Goal: Task Accomplishment & Management: Complete application form

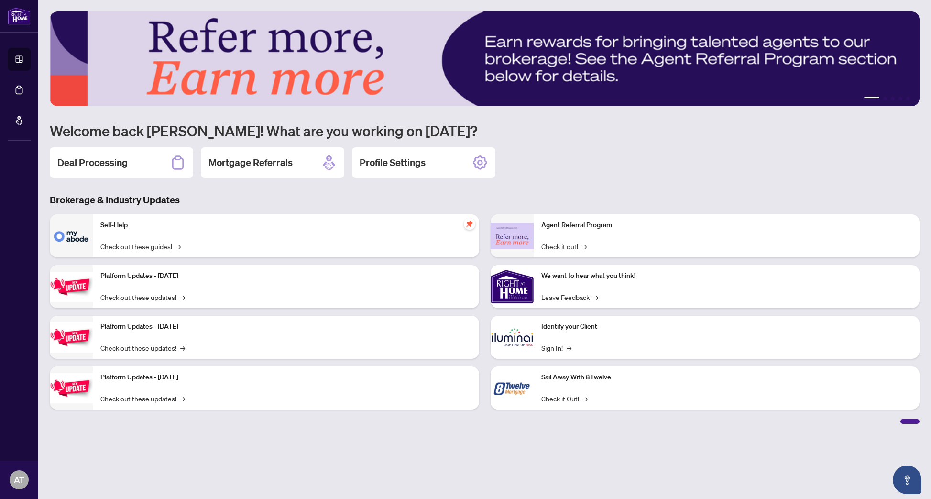
click at [94, 168] on h2 "Deal Processing" at bounding box center [92, 162] width 70 height 13
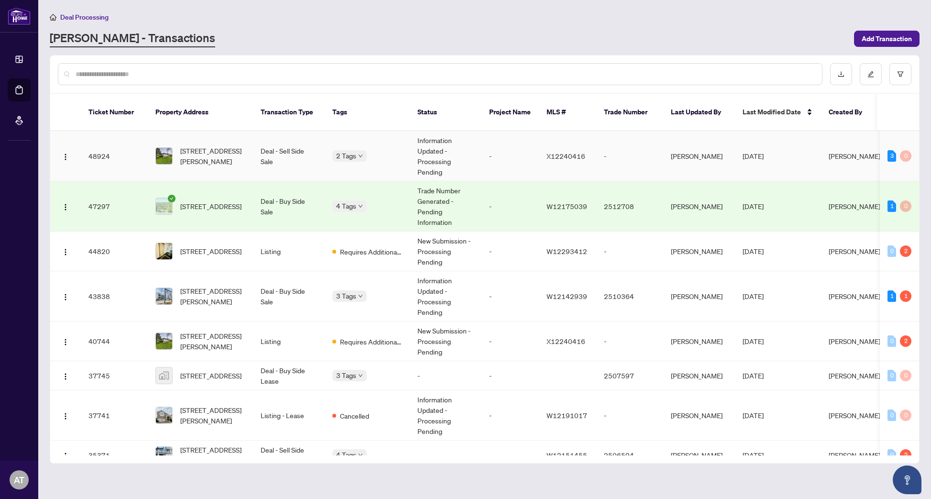
click at [273, 147] on td "Deal - Sell Side Sale" at bounding box center [289, 156] width 72 height 50
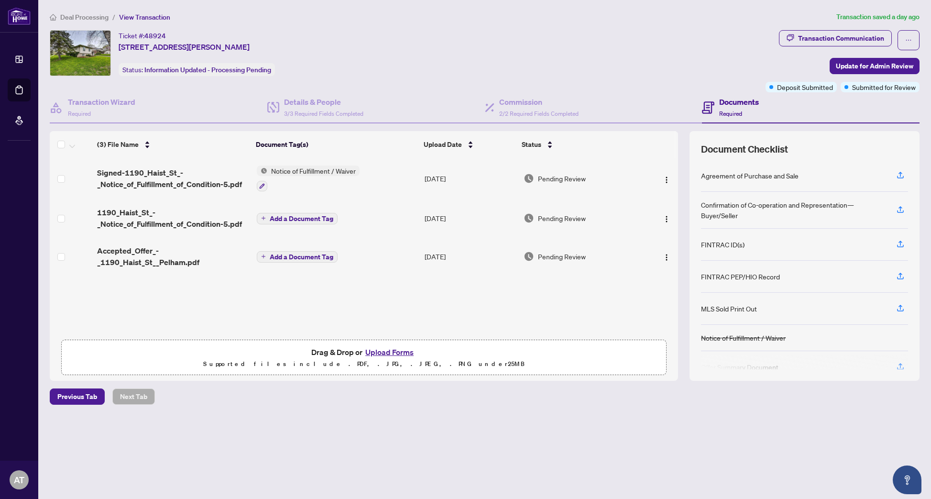
click at [398, 348] on button "Upload Forms" at bounding box center [390, 352] width 54 height 12
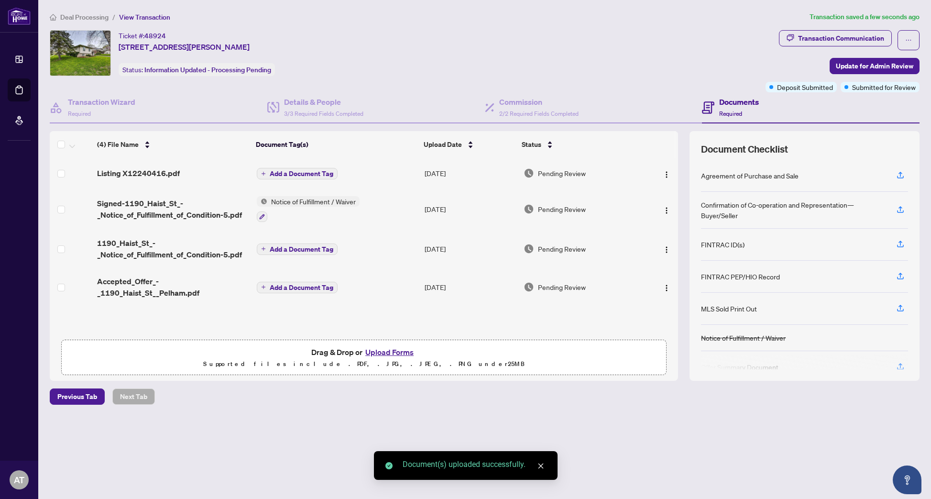
click at [279, 292] on button "Add a Document Tag" at bounding box center [297, 287] width 81 height 11
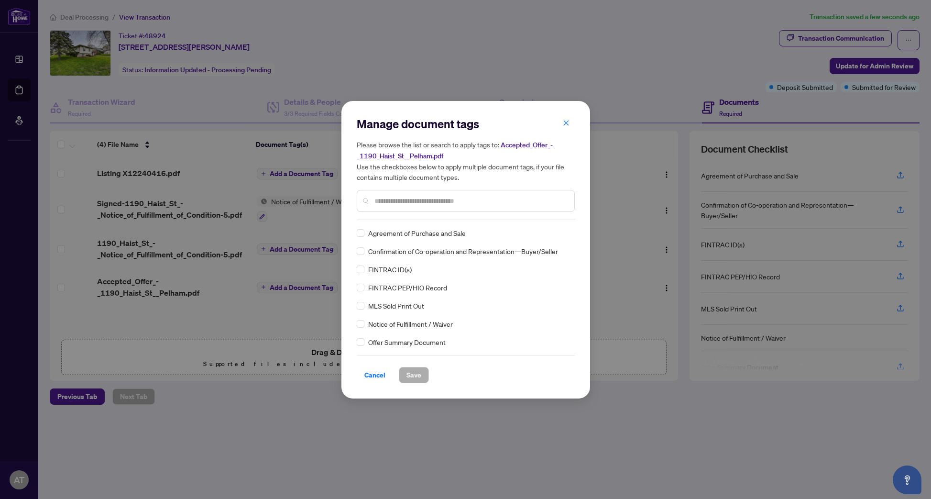
click at [233, 412] on div "Manage document tags Please browse the list or search to apply tags to: Accepte…" at bounding box center [465, 249] width 931 height 499
click at [374, 375] on span "Cancel" at bounding box center [374, 374] width 21 height 15
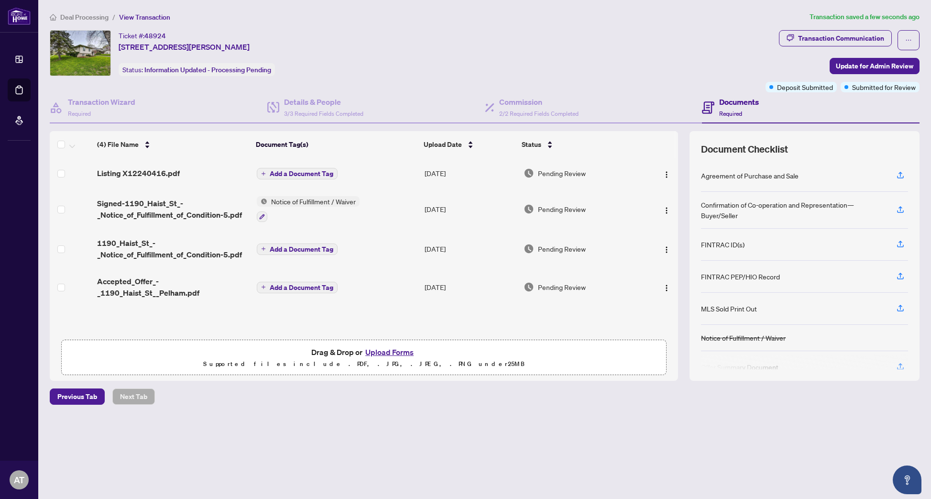
click at [293, 174] on span "Add a Document Tag" at bounding box center [302, 173] width 64 height 7
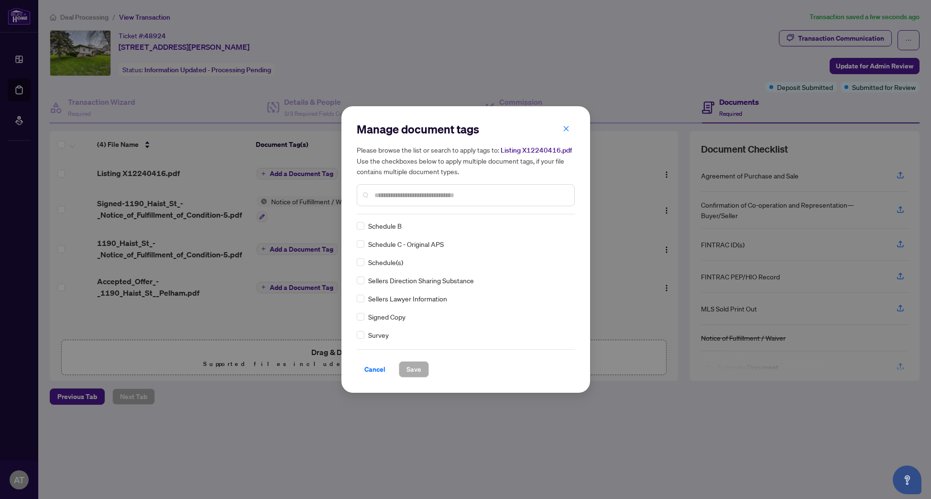
scroll to position [1960, 0]
click at [409, 197] on input "text" at bounding box center [470, 195] width 192 height 11
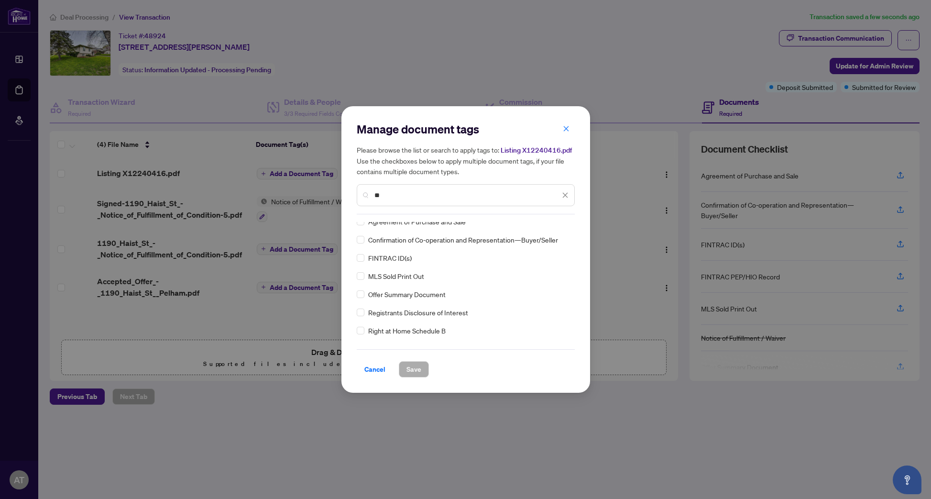
scroll to position [0, 0]
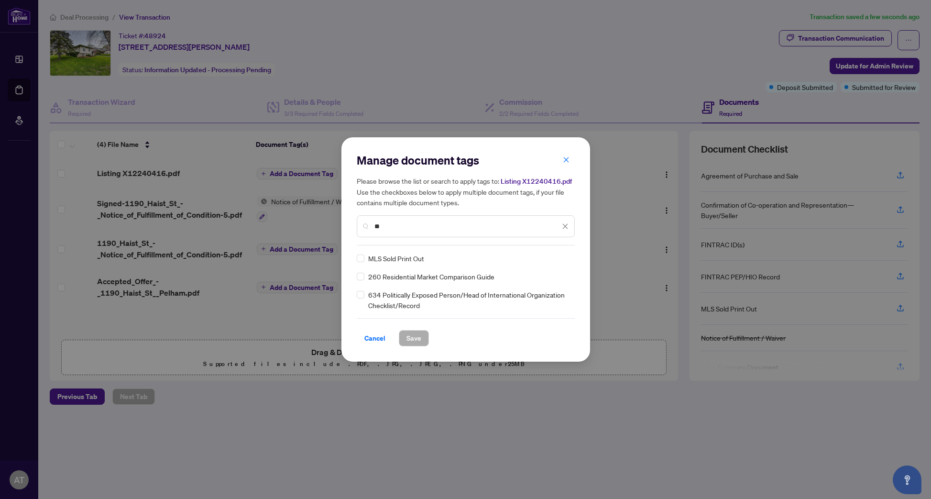
type input "**"
click at [366, 260] on div "MLS Sold Print Out" at bounding box center [463, 258] width 212 height 11
drag, startPoint x: 411, startPoint y: 335, endPoint x: 403, endPoint y: 331, distance: 9.0
click at [410, 335] on span "Save" at bounding box center [414, 337] width 15 height 15
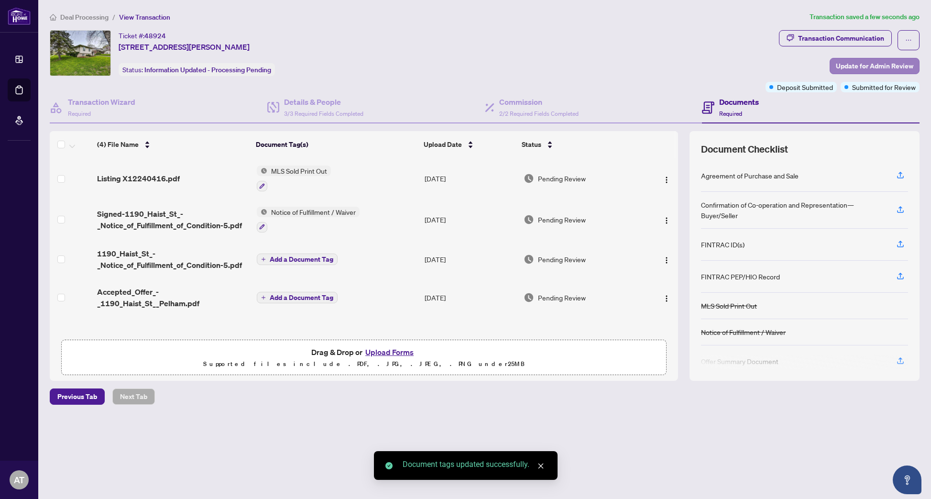
click at [886, 62] on span "Update for Admin Review" at bounding box center [874, 65] width 77 height 15
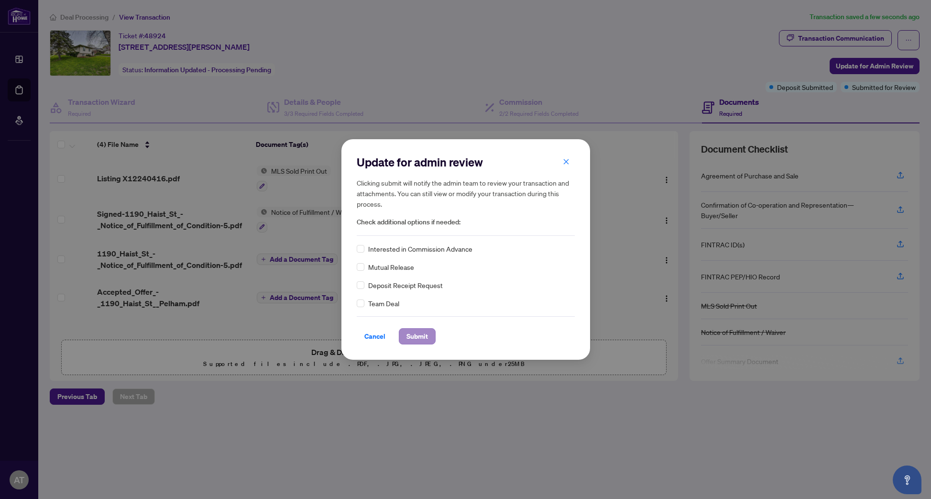
click at [423, 336] on span "Submit" at bounding box center [418, 336] width 22 height 15
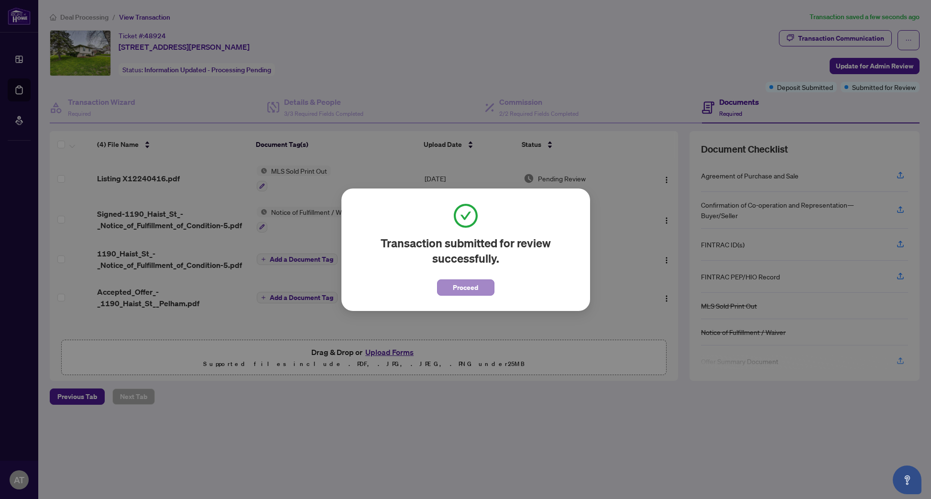
click at [467, 286] on span "Proceed" at bounding box center [465, 287] width 25 height 15
